Goal: Information Seeking & Learning: Learn about a topic

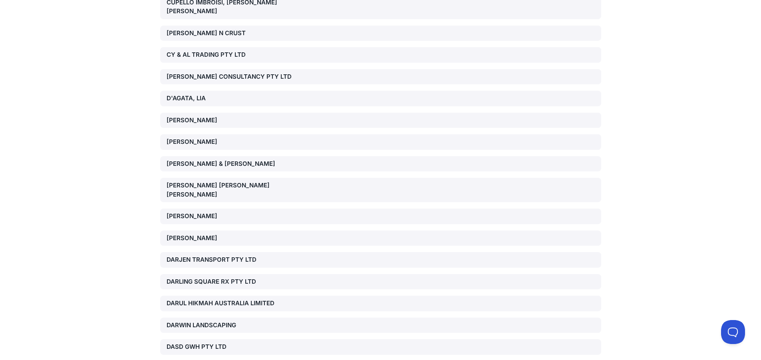
scroll to position [5114, 0]
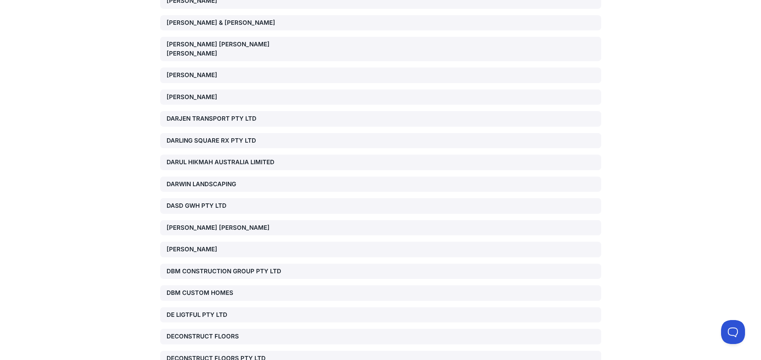
click at [219, 223] on div "DAVIES, MADELINE JOY" at bounding box center [237, 227] width 141 height 9
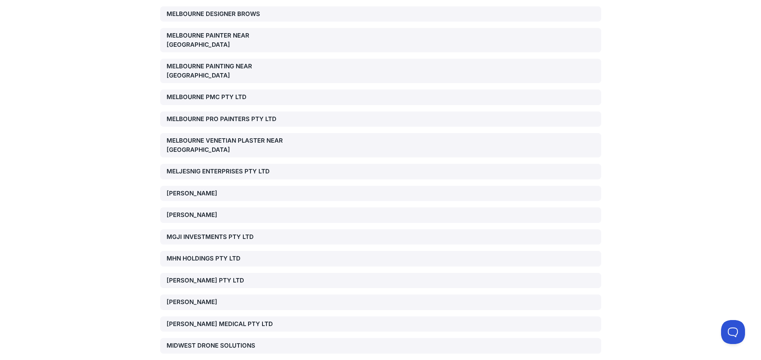
scroll to position [13105, 0]
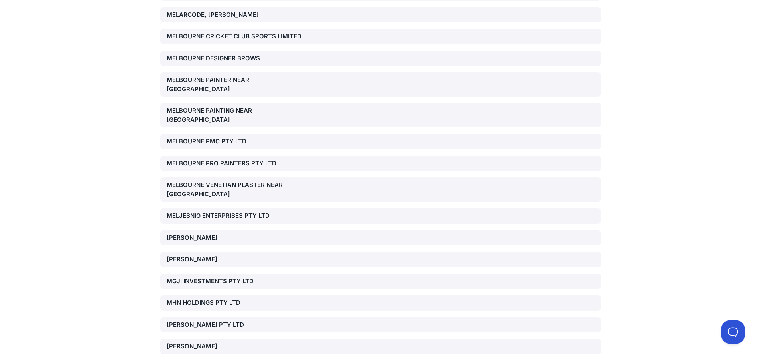
click at [202, 277] on div "MGJI INVESTMENTS PTY LTD" at bounding box center [237, 281] width 141 height 9
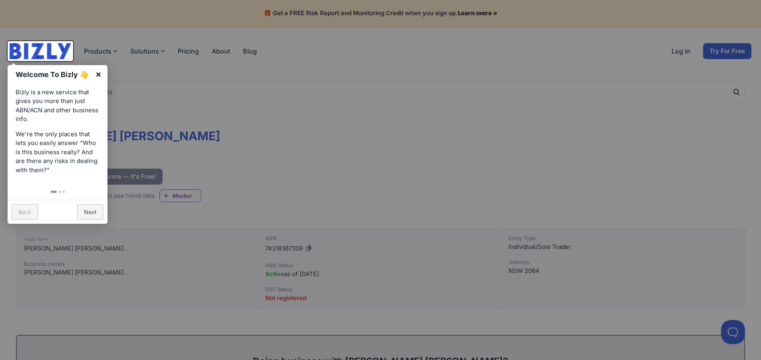
click at [101, 72] on link "×" at bounding box center [98, 74] width 18 height 18
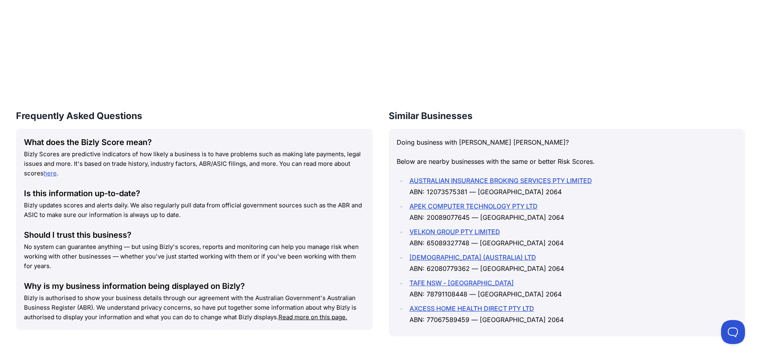
scroll to position [999, 0]
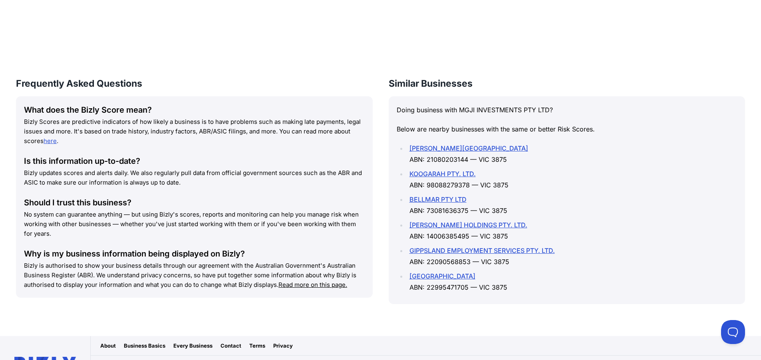
scroll to position [1047, 0]
